Goal: Find specific page/section: Find specific page/section

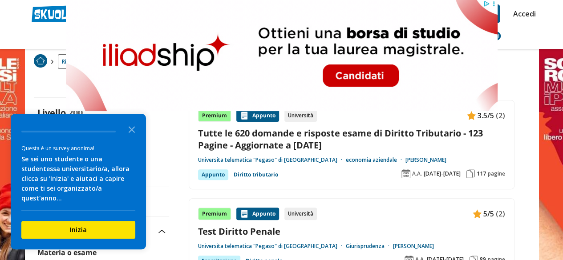
scroll to position [133, 0]
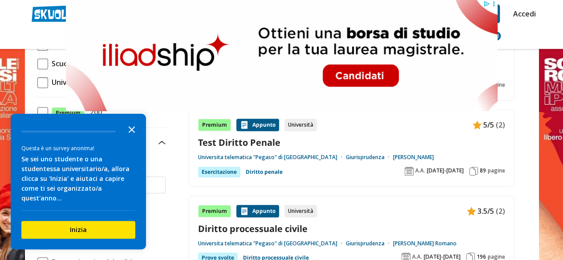
click at [131, 138] on icon "Close the survey" at bounding box center [132, 129] width 18 height 18
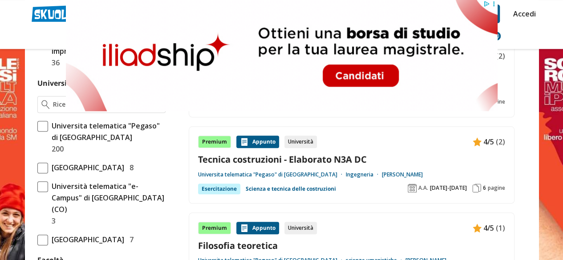
scroll to position [356, 0]
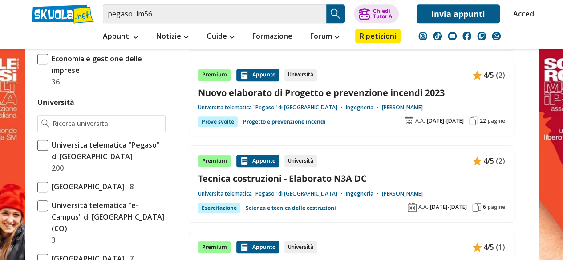
click at [48, 144] on span "Universita telematica "Pegaso" di Napoli" at bounding box center [106, 150] width 117 height 23
click at [37, 157] on input "Universita telematica "Pegaso" di Napoli 200" at bounding box center [37, 157] width 0 height 0
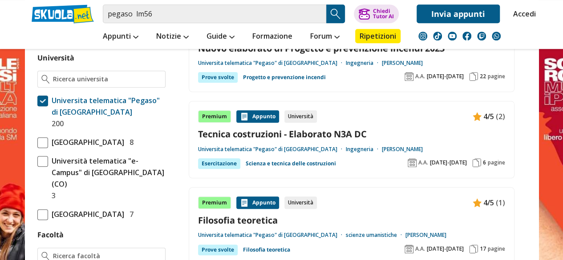
scroll to position [438, 0]
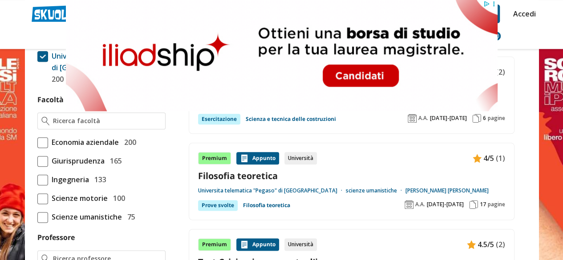
click at [77, 125] on div at bounding box center [101, 121] width 128 height 17
click at [77, 122] on input "Facoltà" at bounding box center [107, 121] width 108 height 9
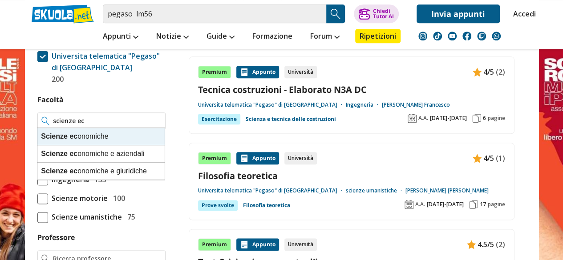
click at [115, 137] on div "Scienze ec onomiche" at bounding box center [100, 136] width 127 height 17
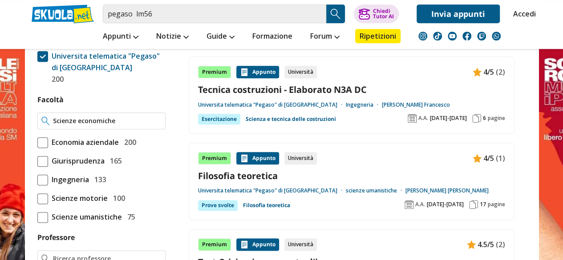
type input "Scienze economiche"
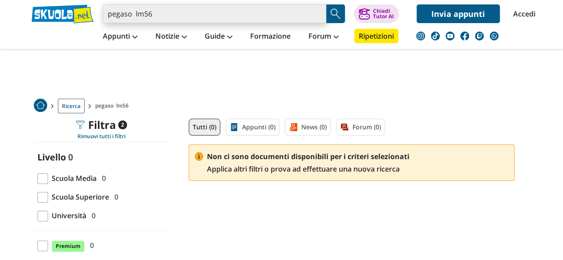
click at [188, 20] on input "pegaso lm56" at bounding box center [214, 13] width 223 height 19
